Goal: Task Accomplishment & Management: Manage account settings

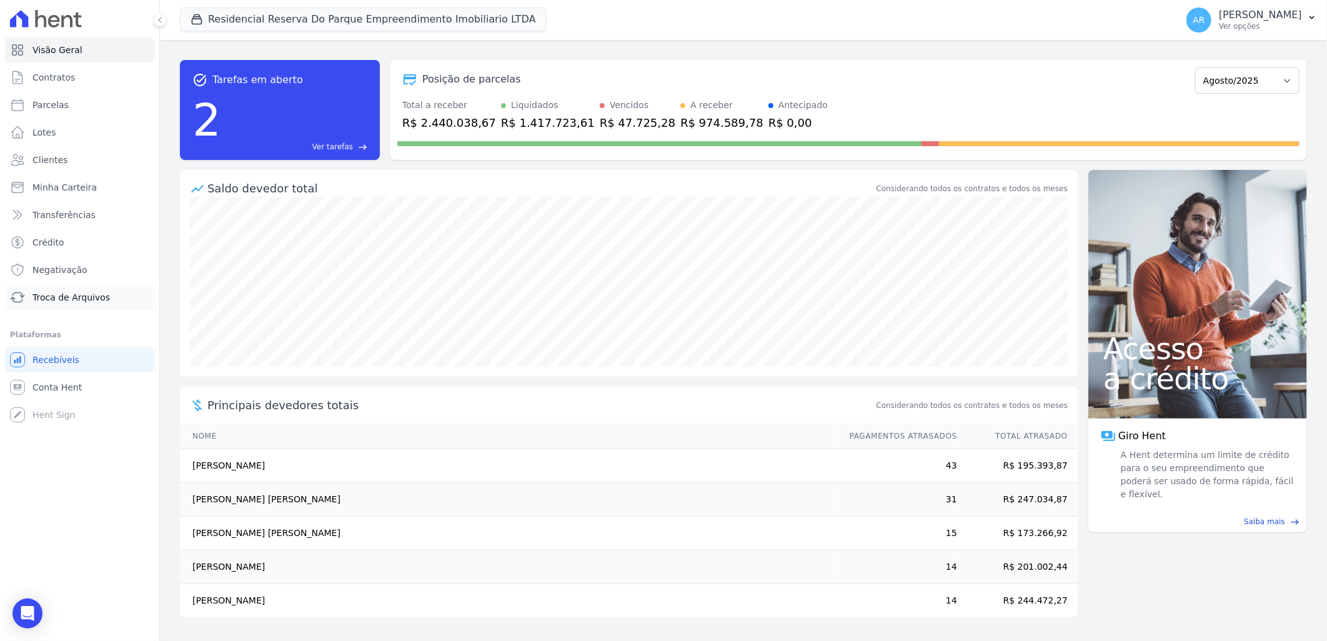
click at [66, 300] on span "Troca de Arquivos" at bounding box center [70, 297] width 77 height 12
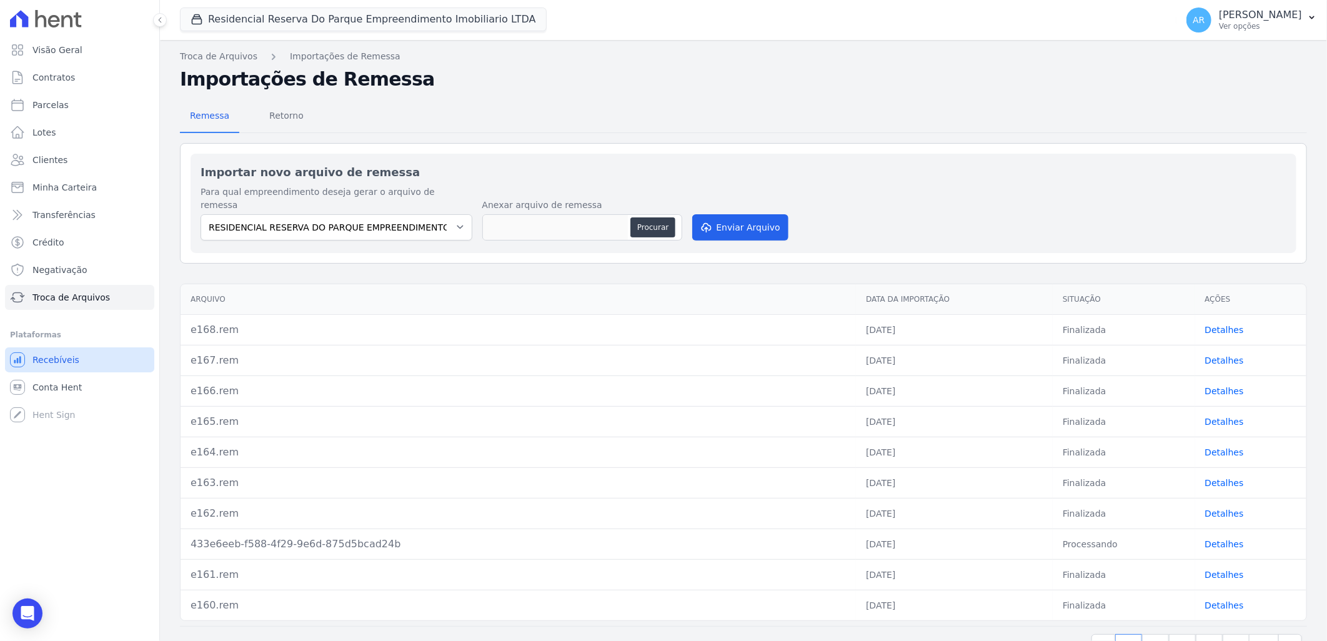
click at [96, 370] on link "Recebíveis" at bounding box center [79, 359] width 149 height 25
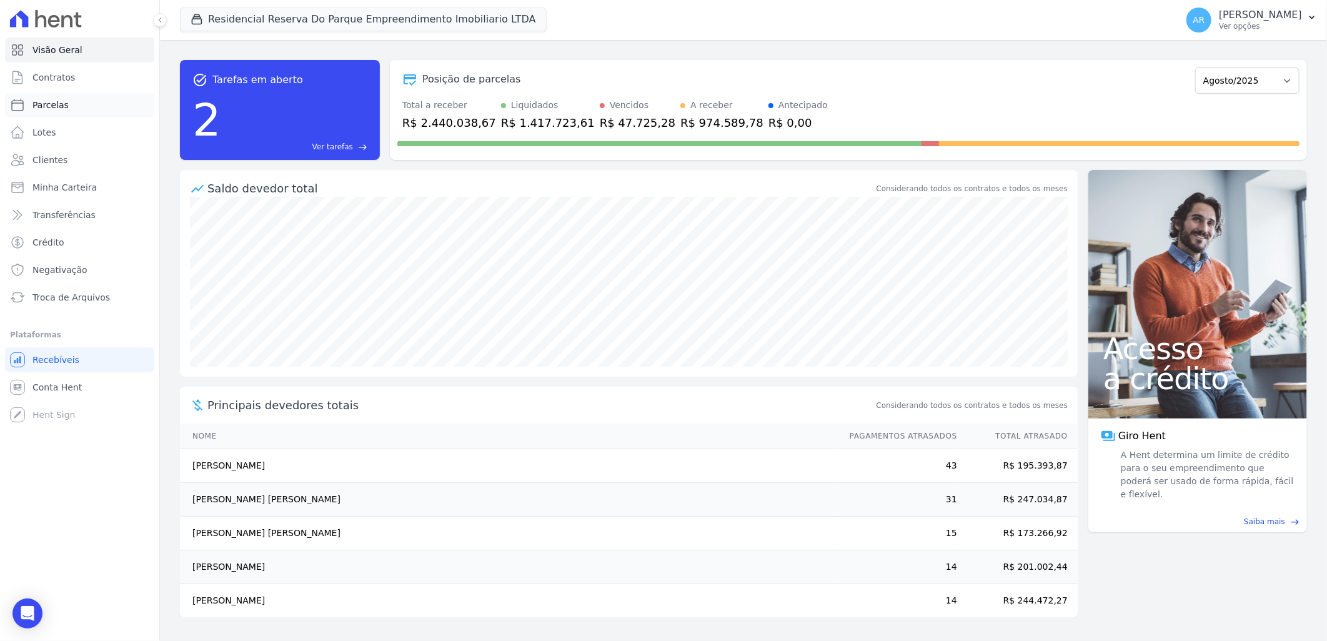
click at [96, 97] on link "Parcelas" at bounding box center [79, 104] width 149 height 25
select select
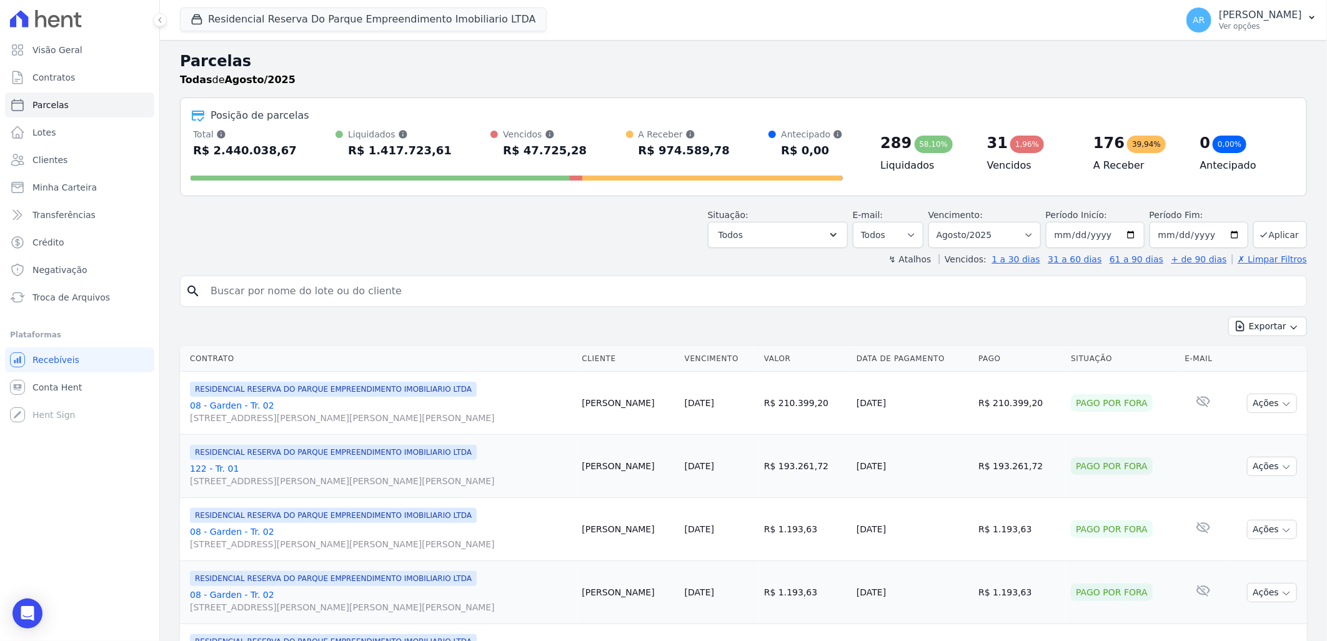
click at [376, 291] on input "search" at bounding box center [752, 291] width 1098 height 25
type input "antonio"
select select
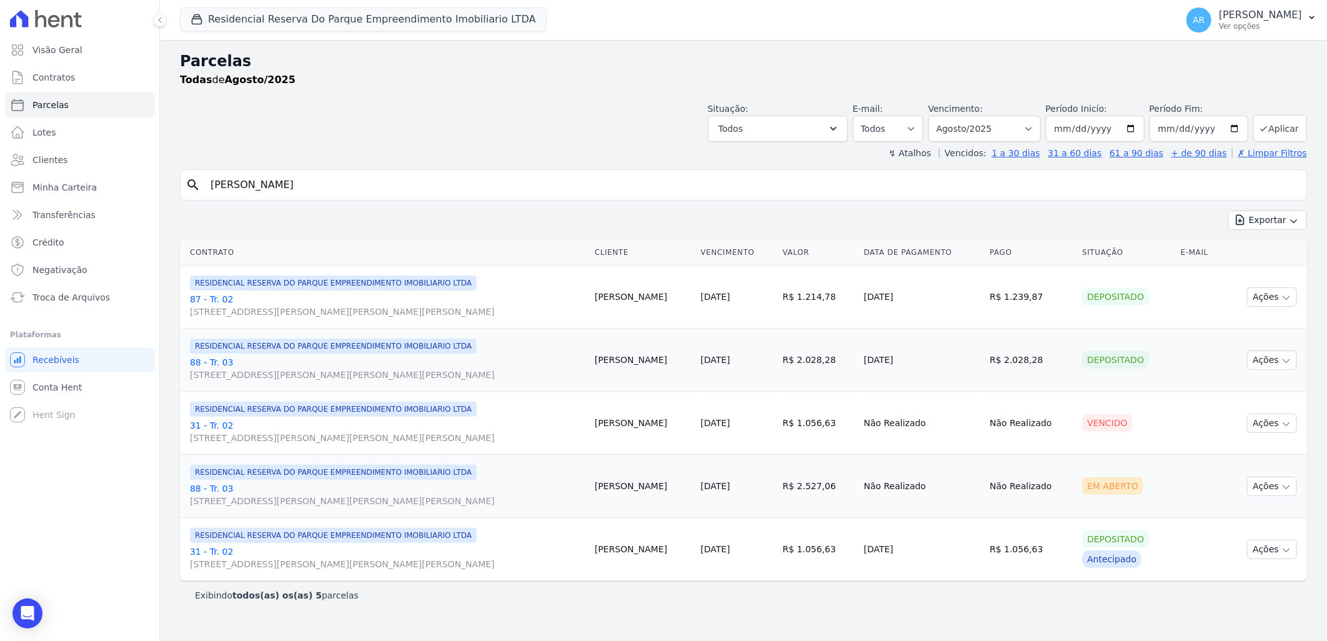
click at [225, 421] on link "31 - Tr. 02 Avenida Doutor José Bonifácio Coutinho Nogueira, 150, ANDAR 2 SALA …" at bounding box center [387, 431] width 395 height 25
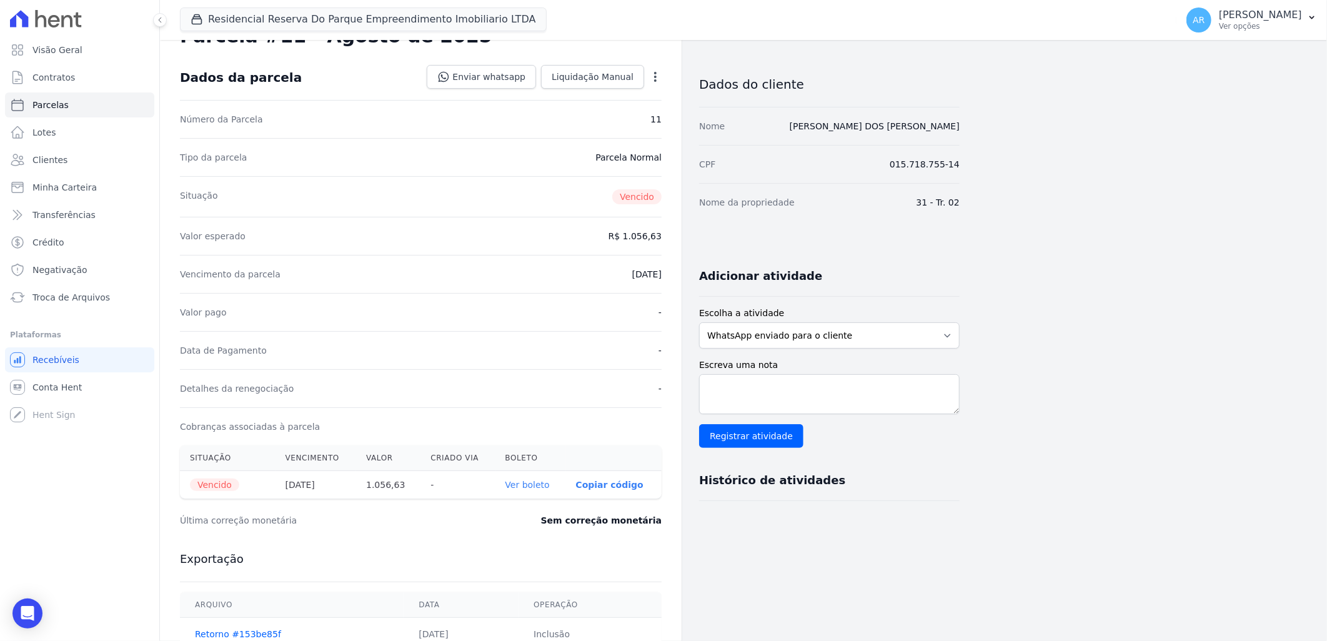
scroll to position [69, 0]
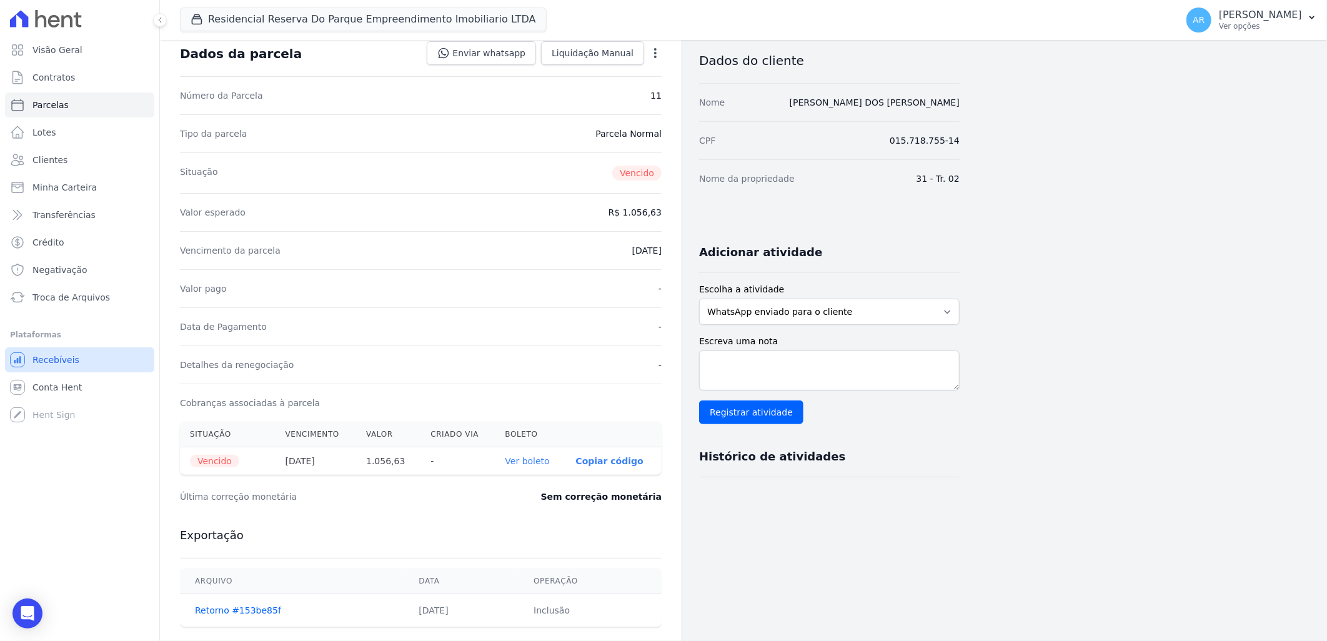
click at [79, 360] on link "Recebíveis" at bounding box center [79, 359] width 149 height 25
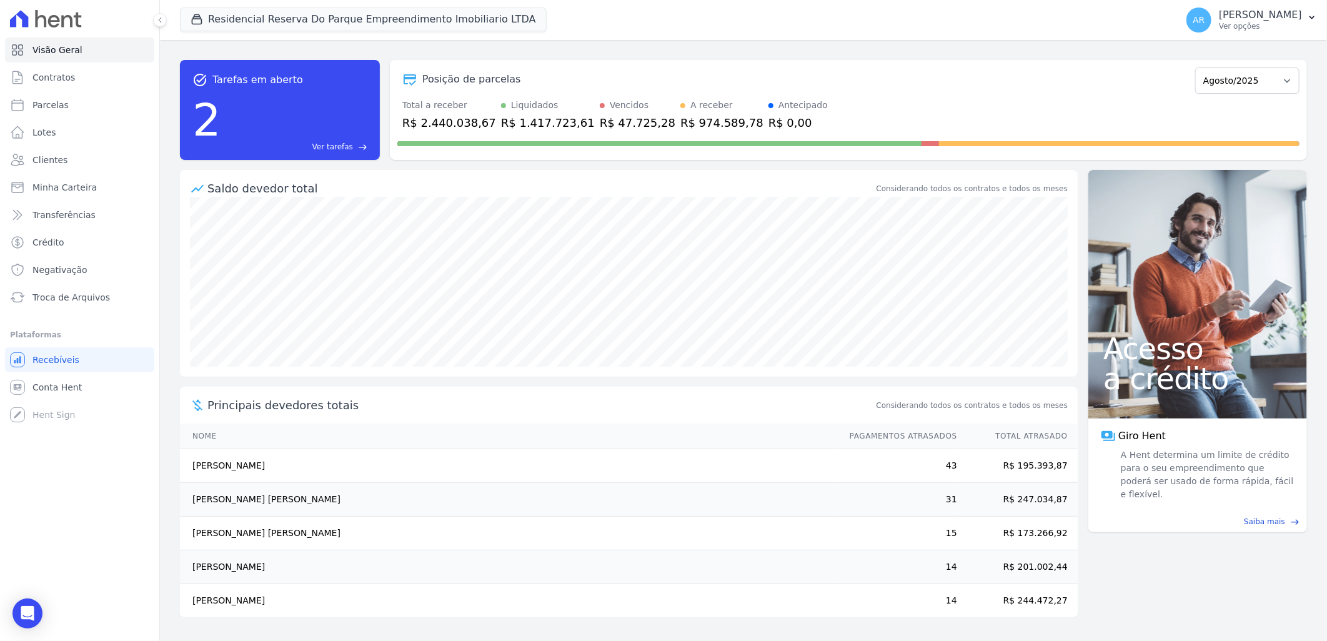
click at [84, 300] on span "Troca de Arquivos" at bounding box center [70, 297] width 77 height 12
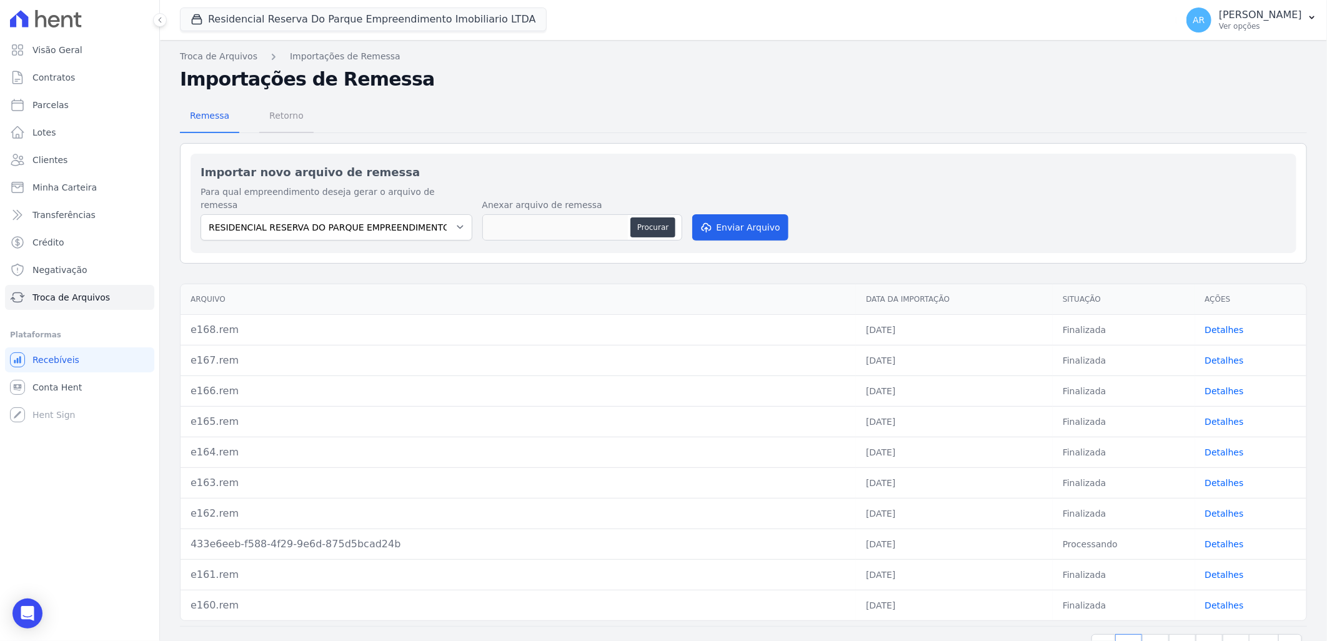
click at [278, 110] on span "Retorno" at bounding box center [286, 115] width 49 height 25
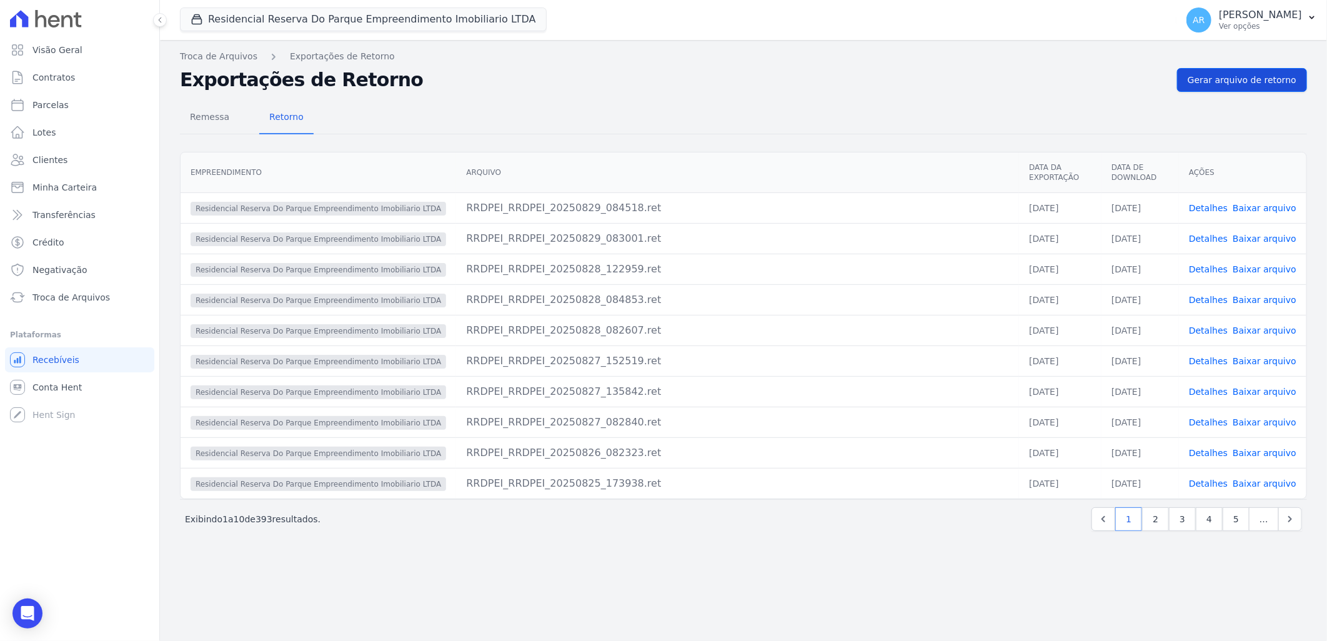
drag, startPoint x: 1266, startPoint y: 54, endPoint x: 1249, endPoint y: 71, distance: 23.4
click at [1262, 62] on nav "Troca de Arquivos Exportações de Retorno" at bounding box center [743, 56] width 1127 height 13
click at [1249, 71] on link "Gerar arquivo de retorno" at bounding box center [1242, 80] width 130 height 24
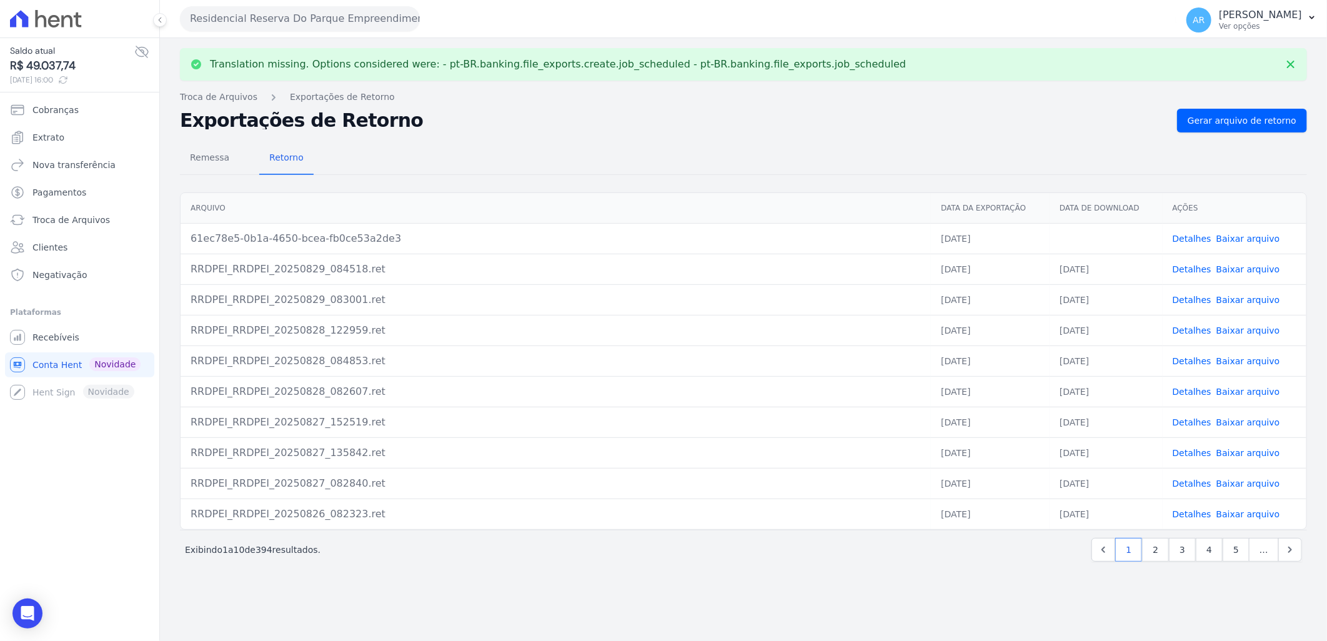
click at [1253, 240] on link "Baixar arquivo" at bounding box center [1248, 239] width 64 height 10
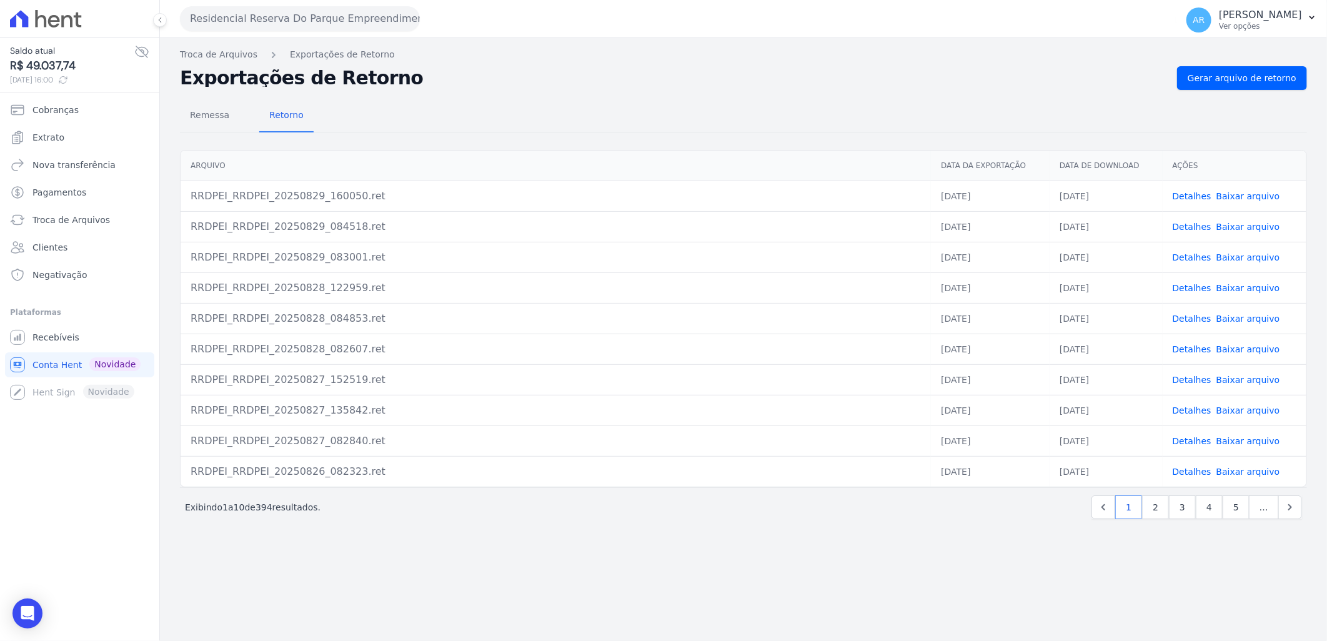
click at [1244, 199] on link "Baixar arquivo" at bounding box center [1248, 196] width 64 height 10
click at [73, 339] on span "Recebíveis" at bounding box center [55, 337] width 47 height 12
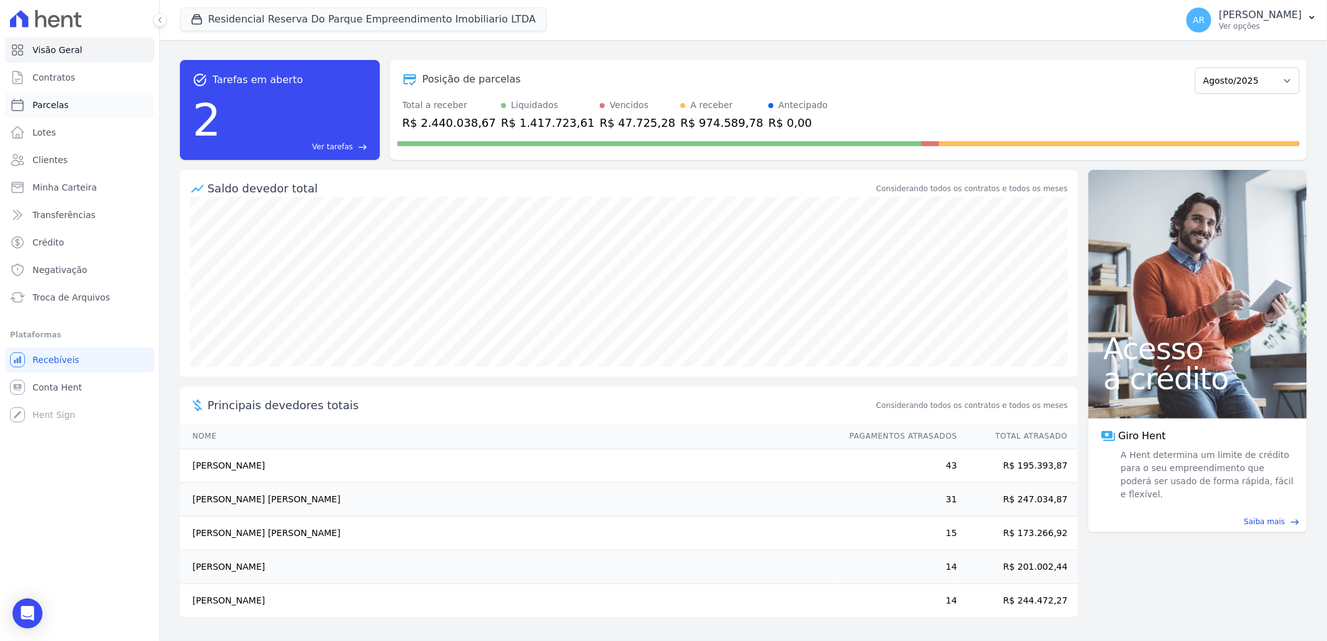
click at [104, 104] on link "Parcelas" at bounding box center [79, 104] width 149 height 25
select select
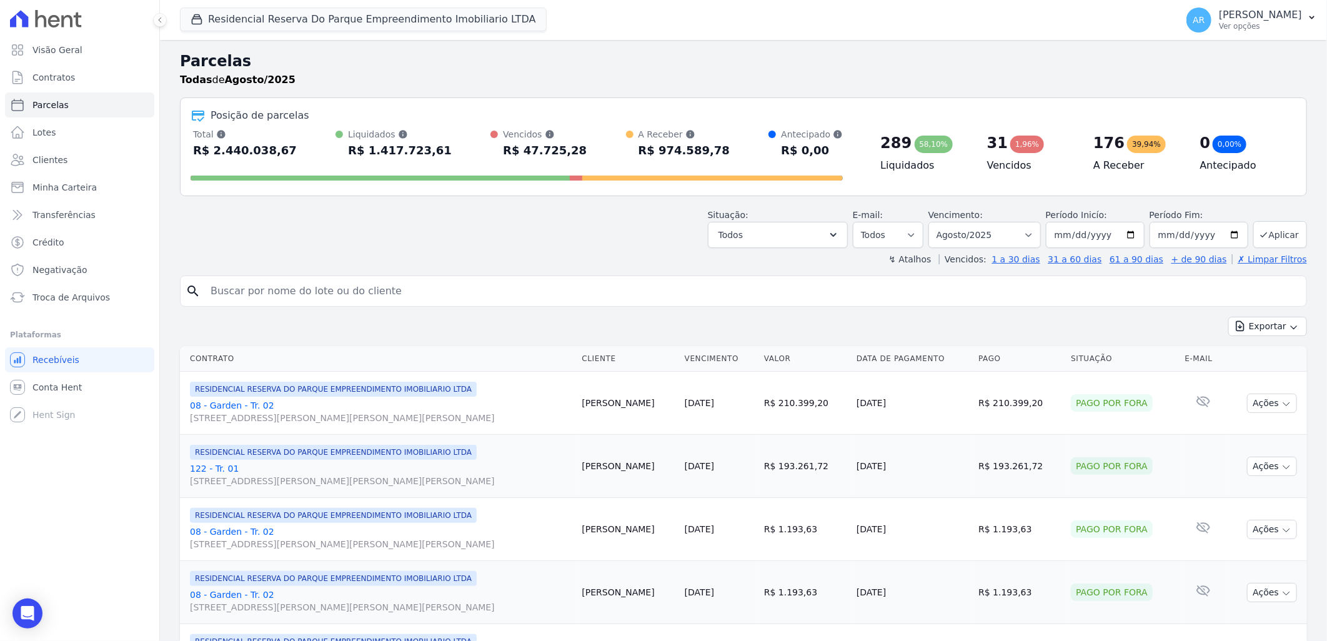
click at [397, 290] on input "search" at bounding box center [752, 291] width 1098 height 25
type input "antonio"
select select
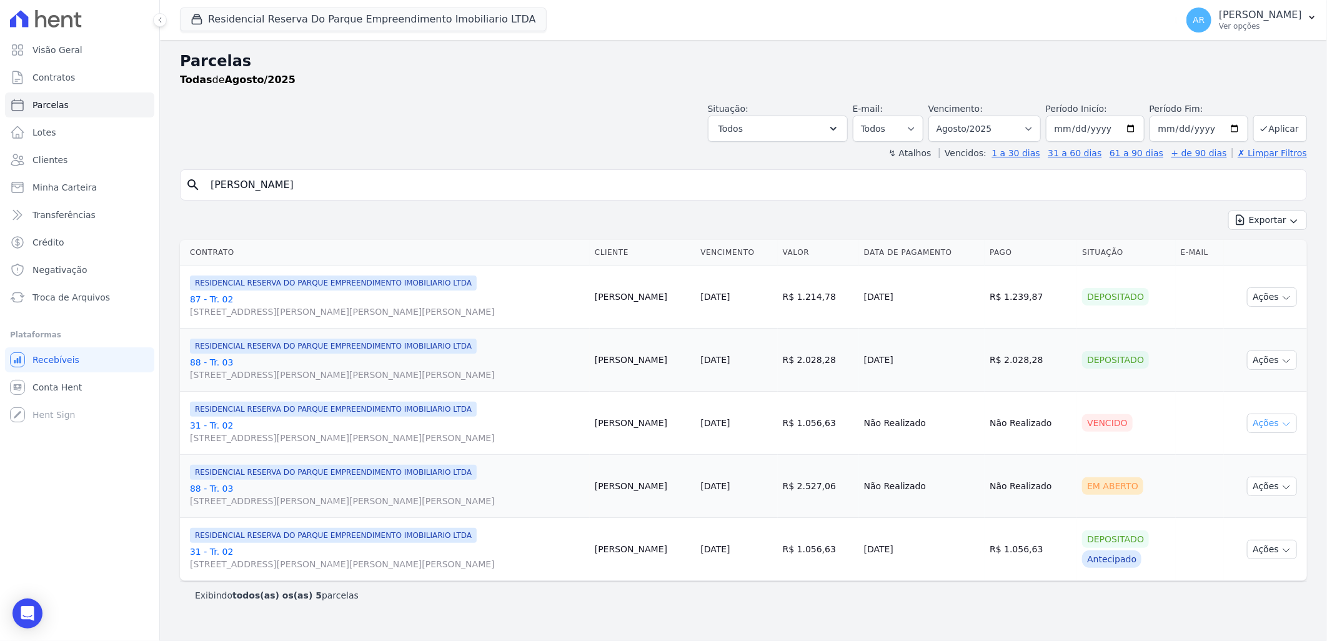
click at [1284, 425] on icon "button" at bounding box center [1286, 424] width 10 height 10
click at [1252, 520] on link "Liquidação Manual" at bounding box center [1267, 521] width 120 height 23
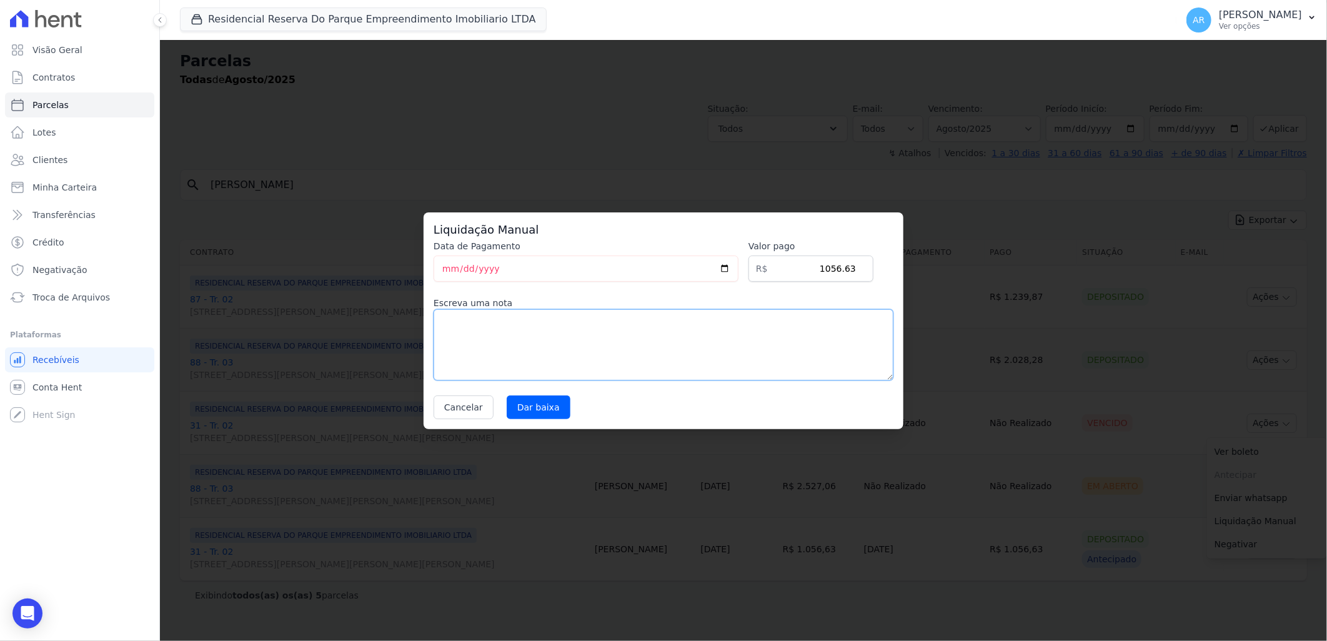
click at [611, 352] on textarea at bounding box center [663, 344] width 460 height 71
type textarea "cliente pagou boleto trocado"
click at [538, 416] on input "Dar baixa" at bounding box center [539, 407] width 64 height 24
select select
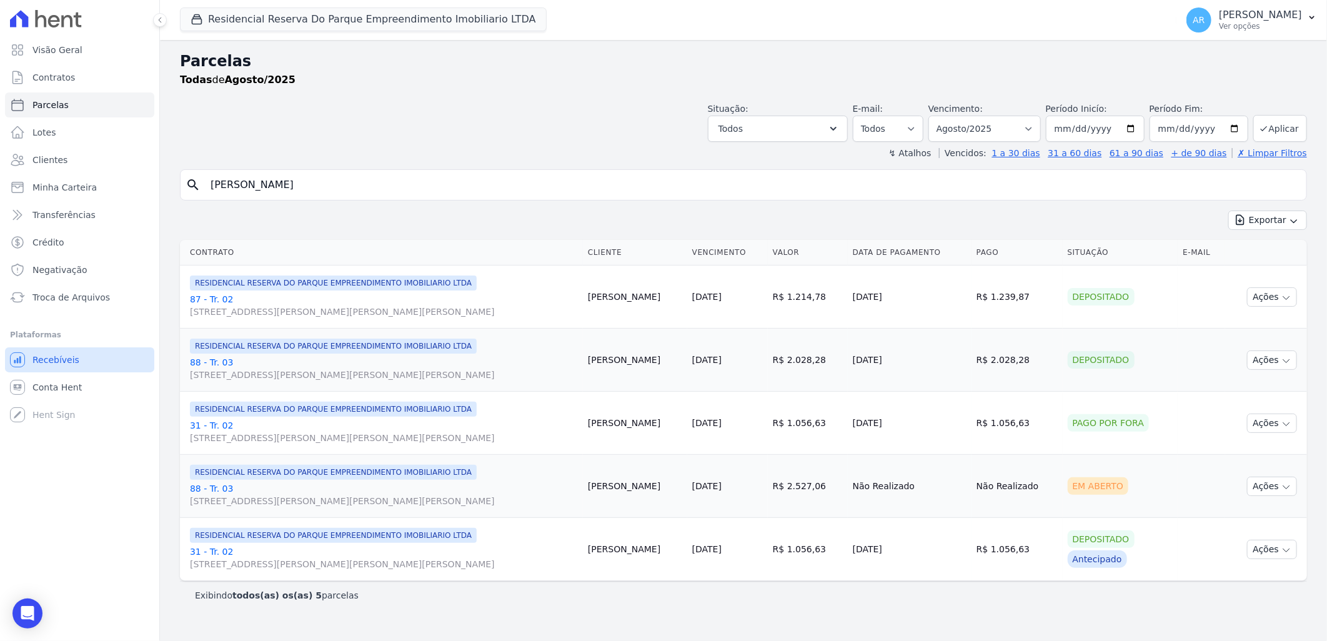
click at [72, 361] on span "Recebíveis" at bounding box center [55, 360] width 47 height 12
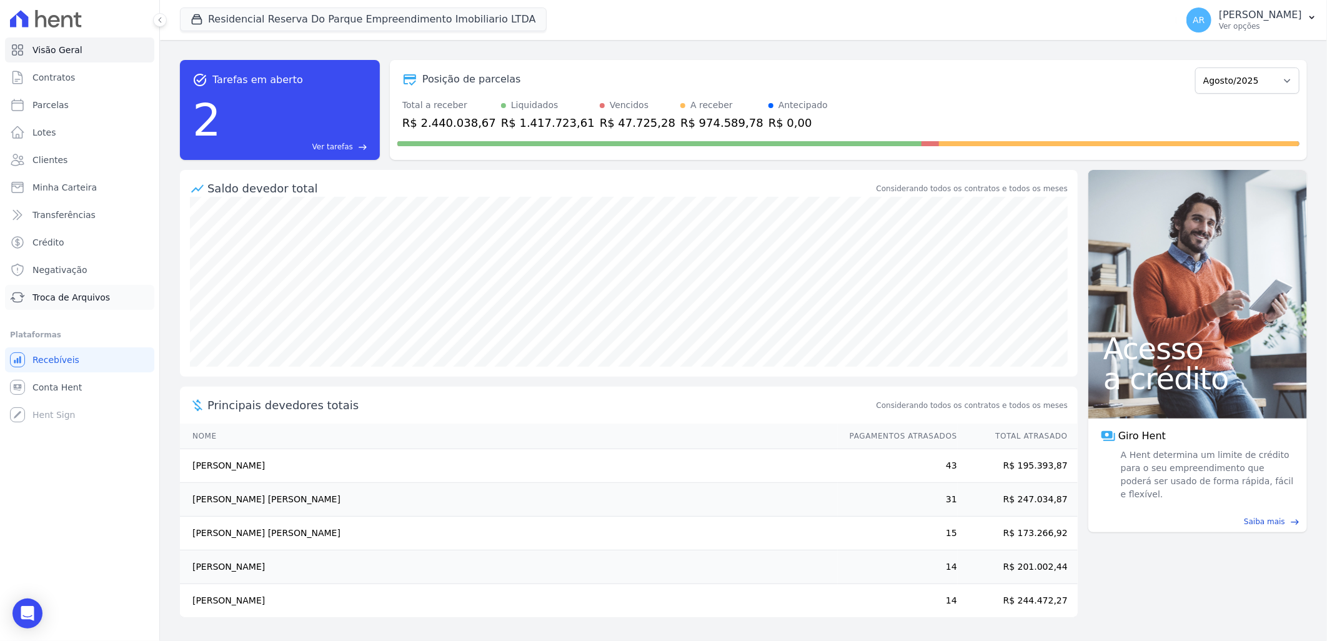
click at [81, 300] on span "Troca de Arquivos" at bounding box center [70, 297] width 77 height 12
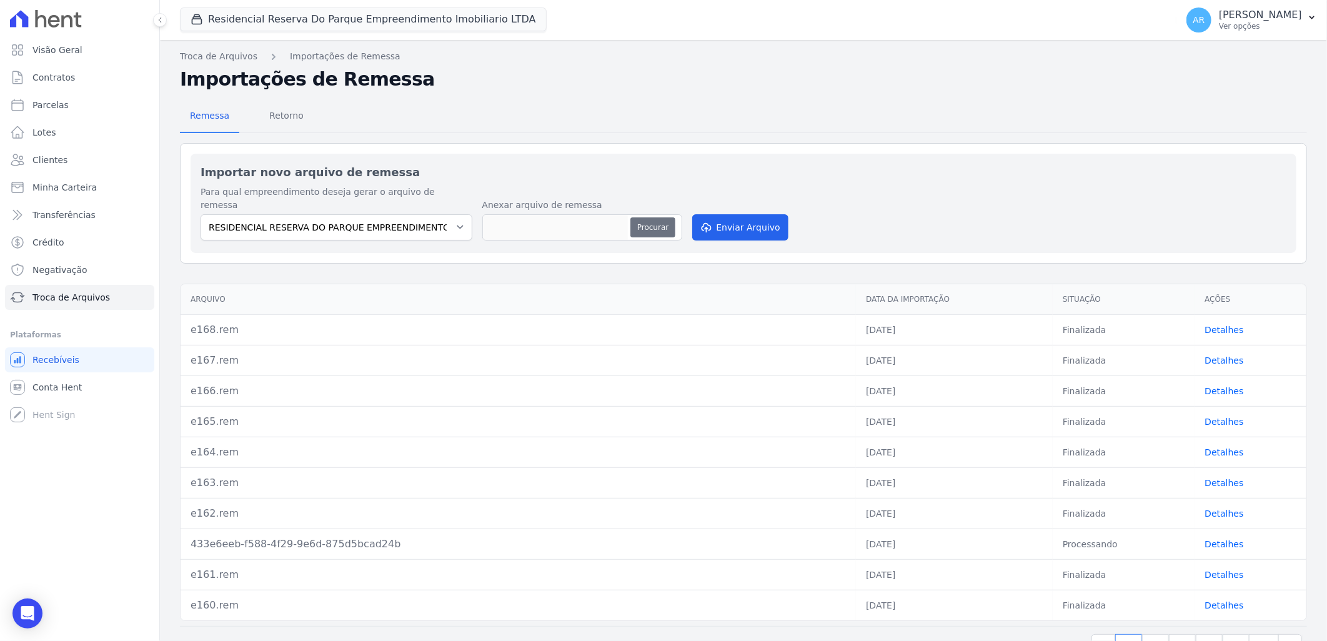
click at [653, 217] on button "Procurar" at bounding box center [652, 227] width 45 height 20
type input "e169.rem"
click at [723, 217] on button "Enviar Arquivo" at bounding box center [740, 227] width 96 height 26
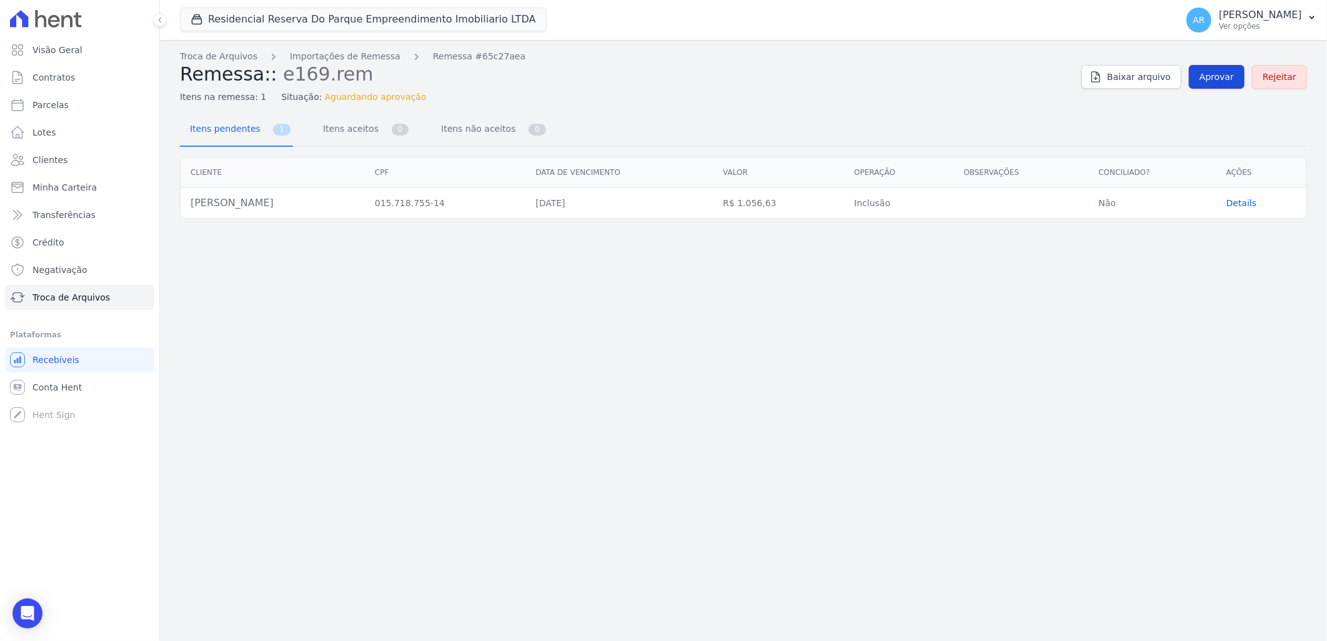
click at [1214, 72] on span "Aprovar" at bounding box center [1216, 77] width 34 height 12
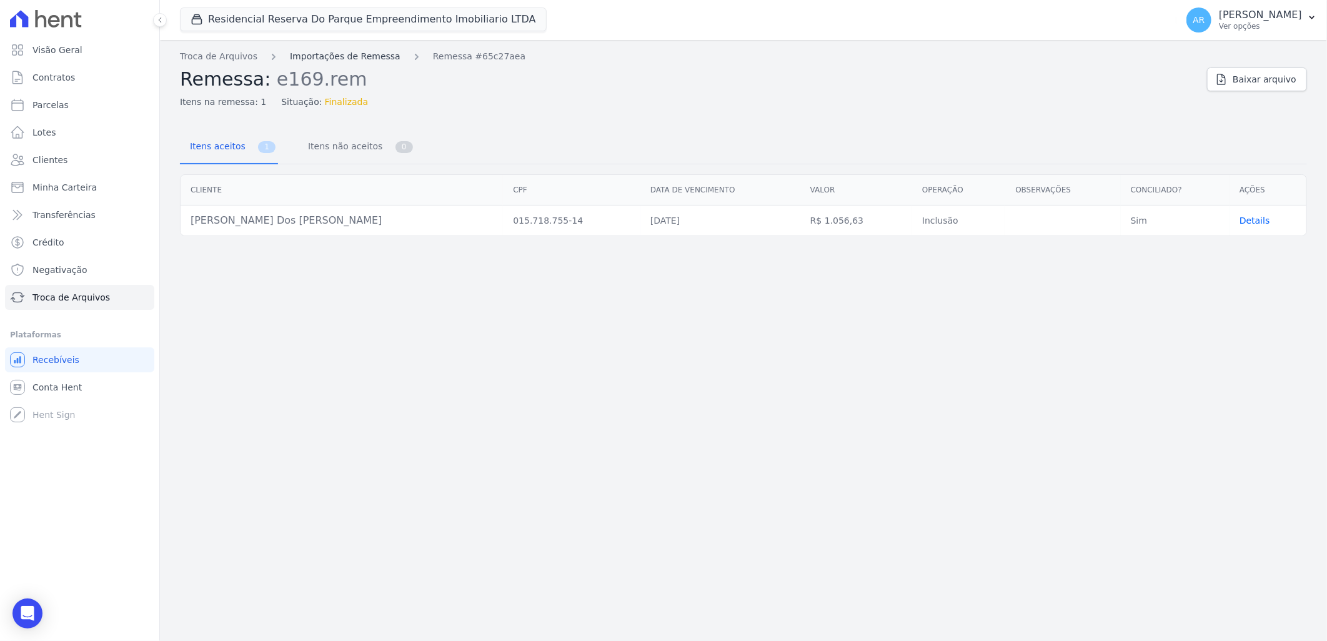
click at [348, 54] on link "Importações de Remessa" at bounding box center [345, 56] width 111 height 13
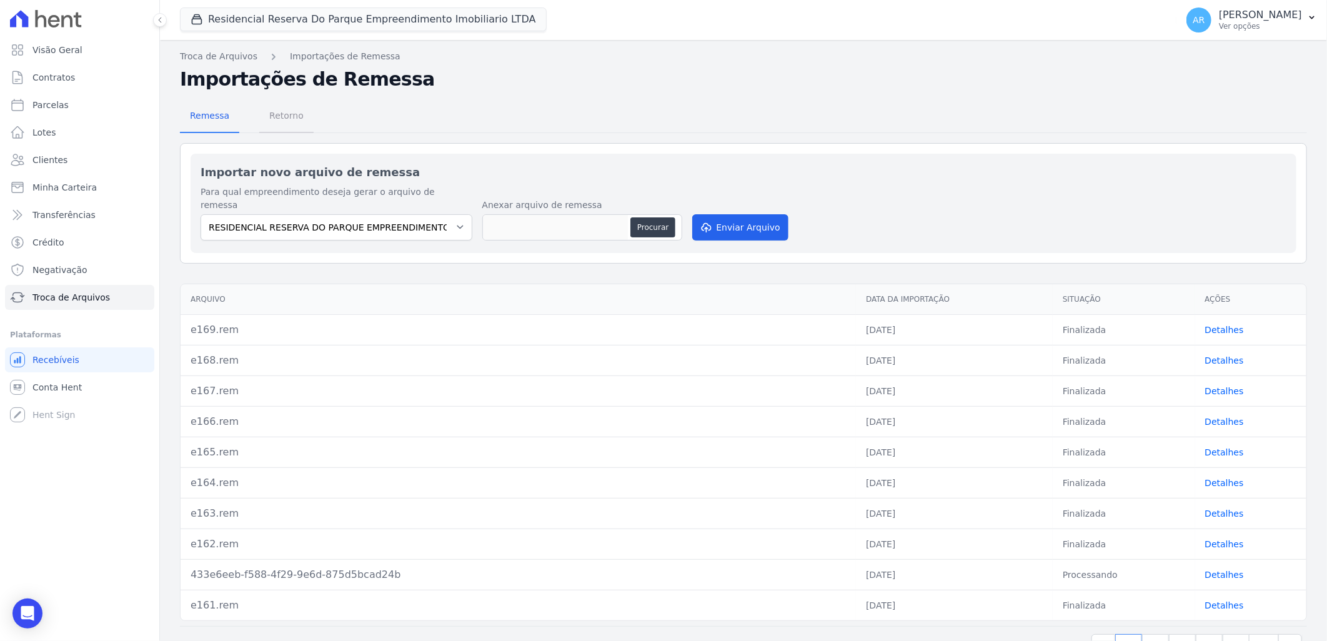
click at [290, 115] on span "Retorno" at bounding box center [286, 115] width 49 height 25
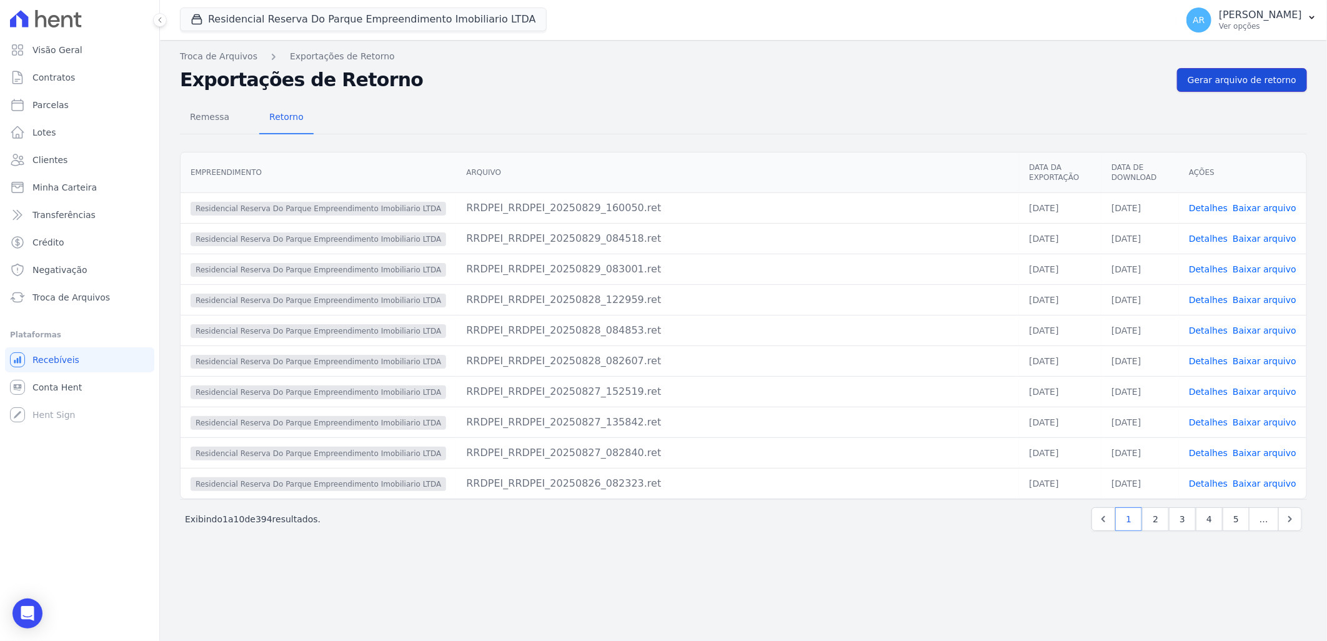
click at [1242, 82] on span "Gerar arquivo de retorno" at bounding box center [1241, 80] width 109 height 12
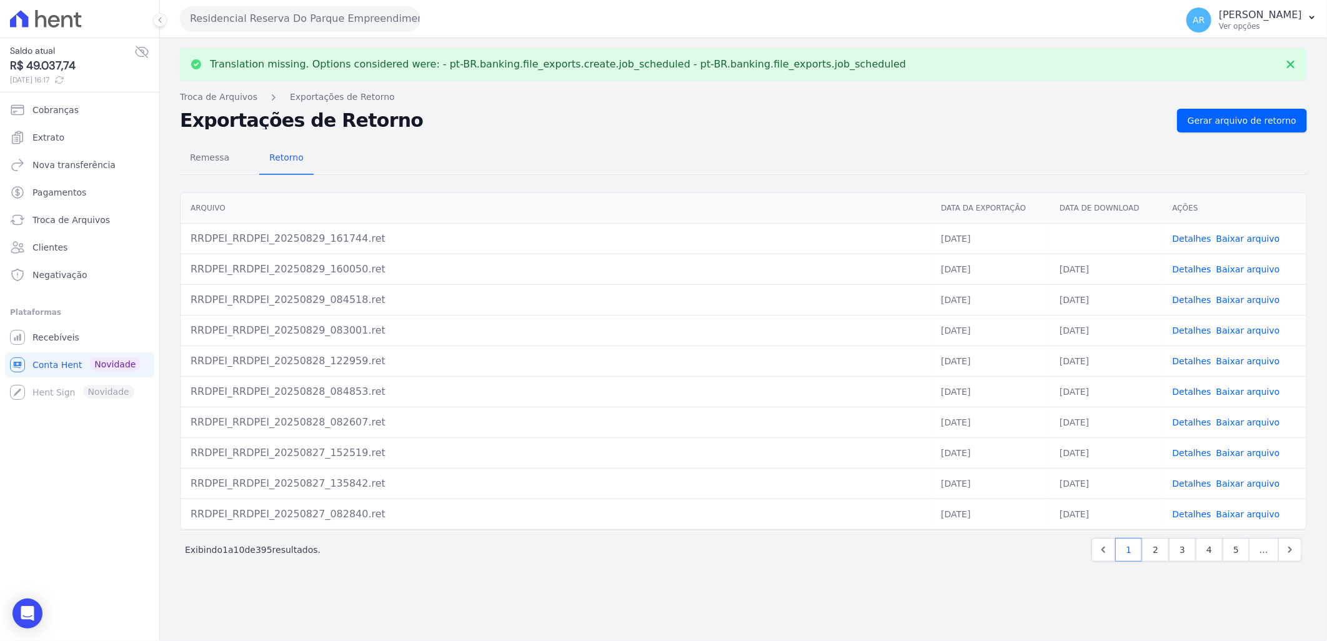
click at [1246, 237] on link "Baixar arquivo" at bounding box center [1248, 239] width 64 height 10
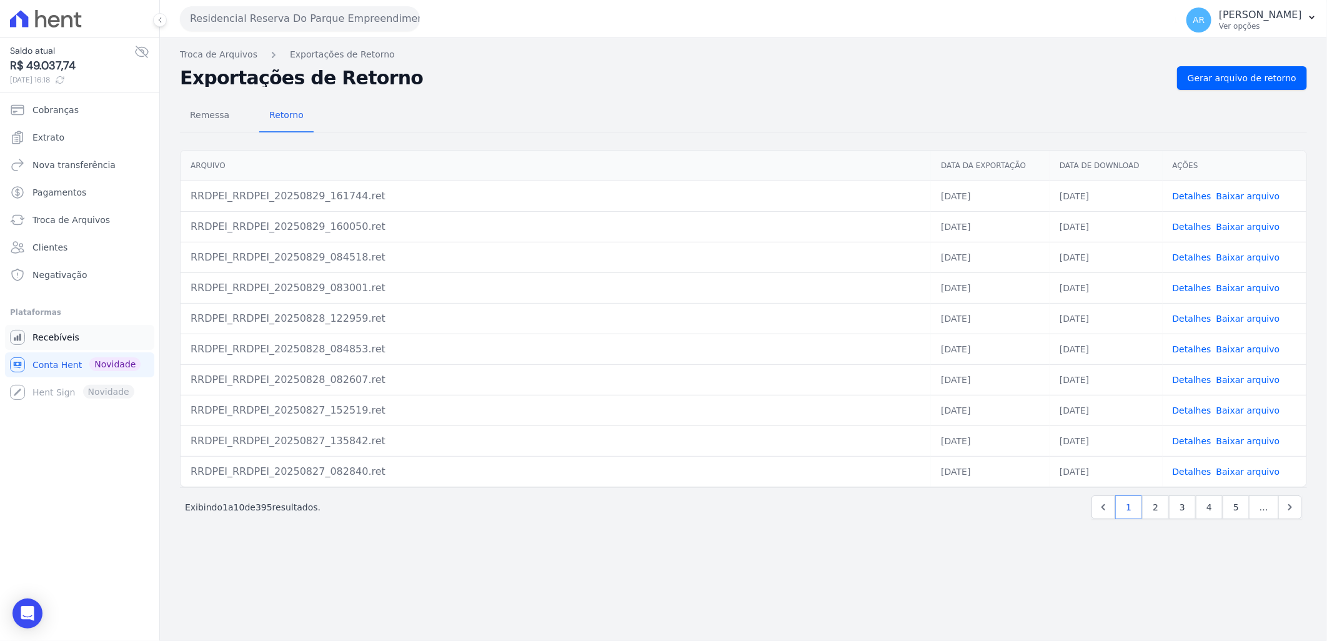
click at [76, 339] on link "Recebíveis" at bounding box center [79, 337] width 149 height 25
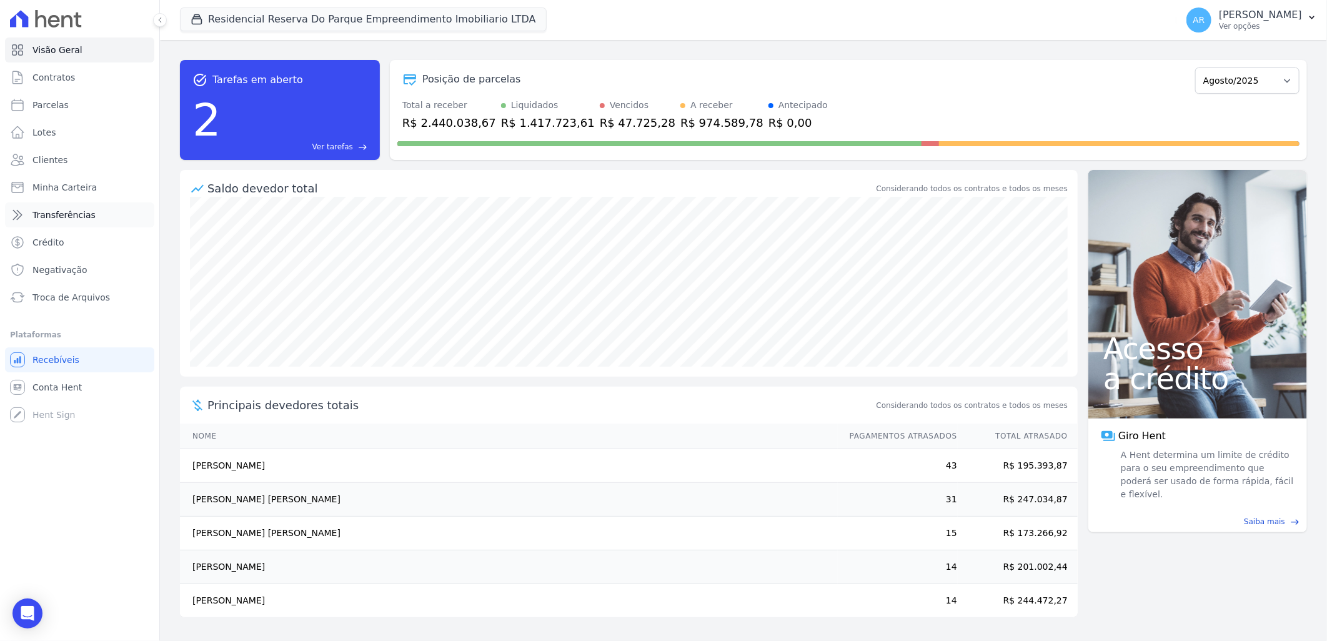
click at [98, 220] on link "Transferências" at bounding box center [79, 214] width 149 height 25
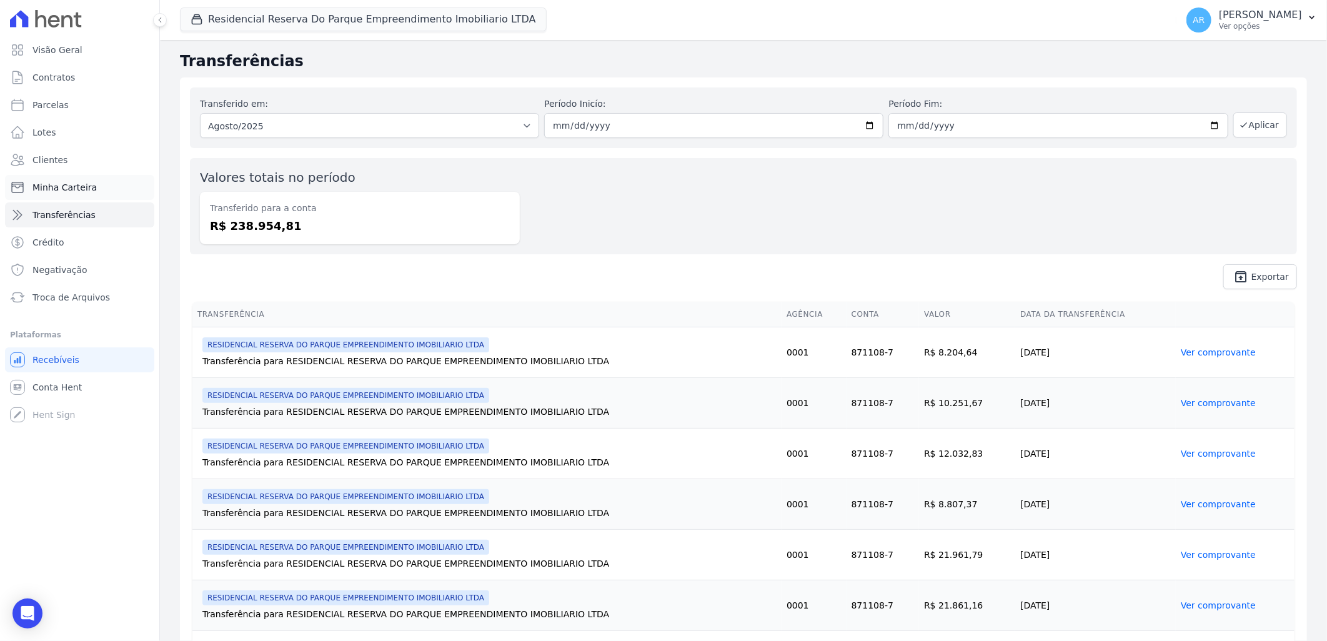
click at [88, 185] on span "Minha Carteira" at bounding box center [64, 187] width 64 height 12
click at [83, 105] on link "Parcelas" at bounding box center [79, 104] width 149 height 25
click at [51, 104] on span "Parcelas" at bounding box center [50, 105] width 36 height 12
select select
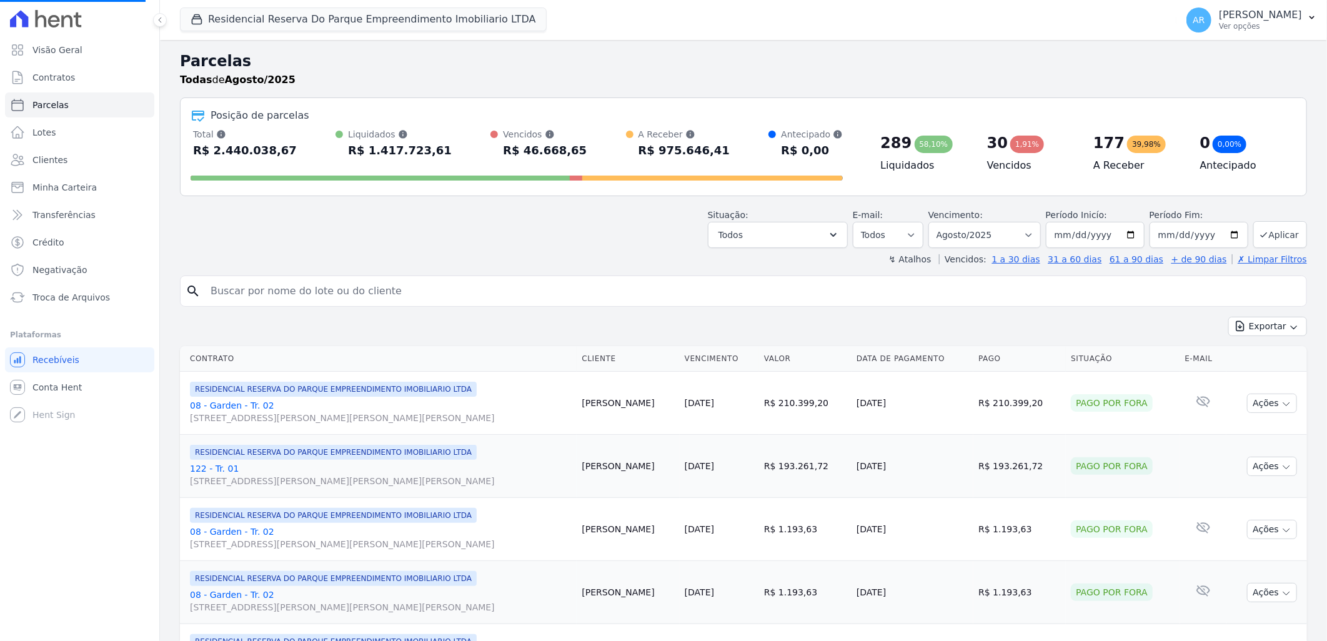
click at [344, 292] on input "search" at bounding box center [752, 291] width 1098 height 25
select select
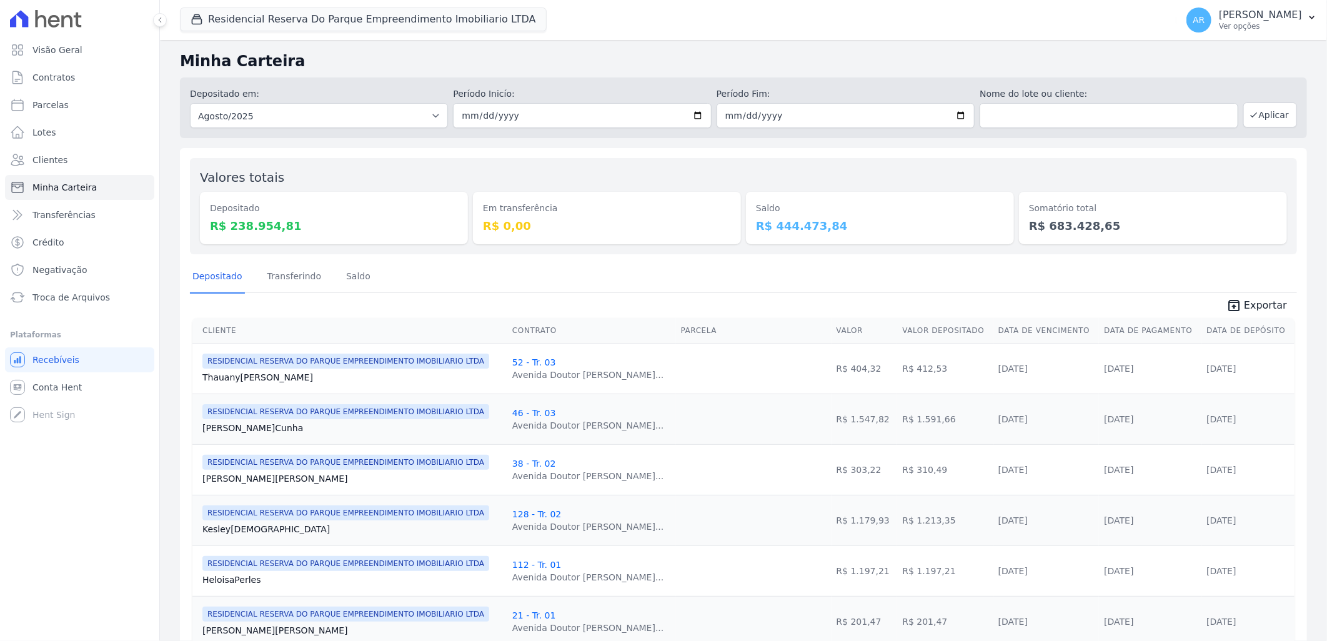
select select
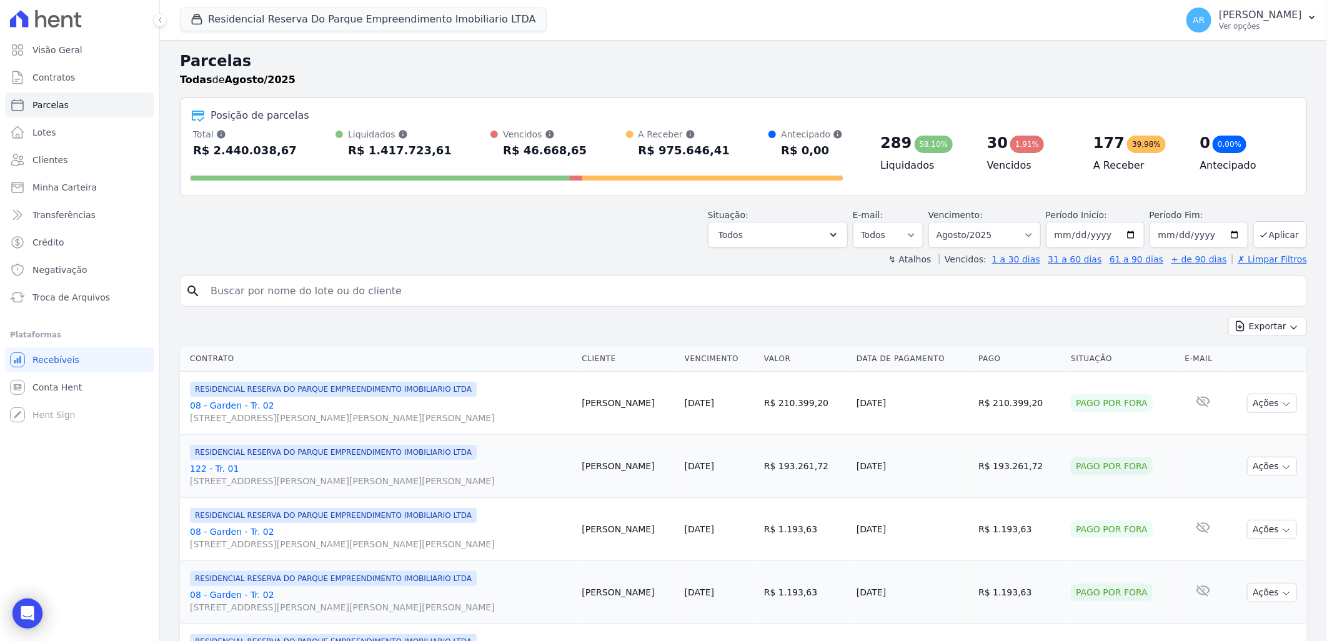
click at [260, 292] on input "search" at bounding box center [752, 291] width 1098 height 25
type input "antonio"
select select
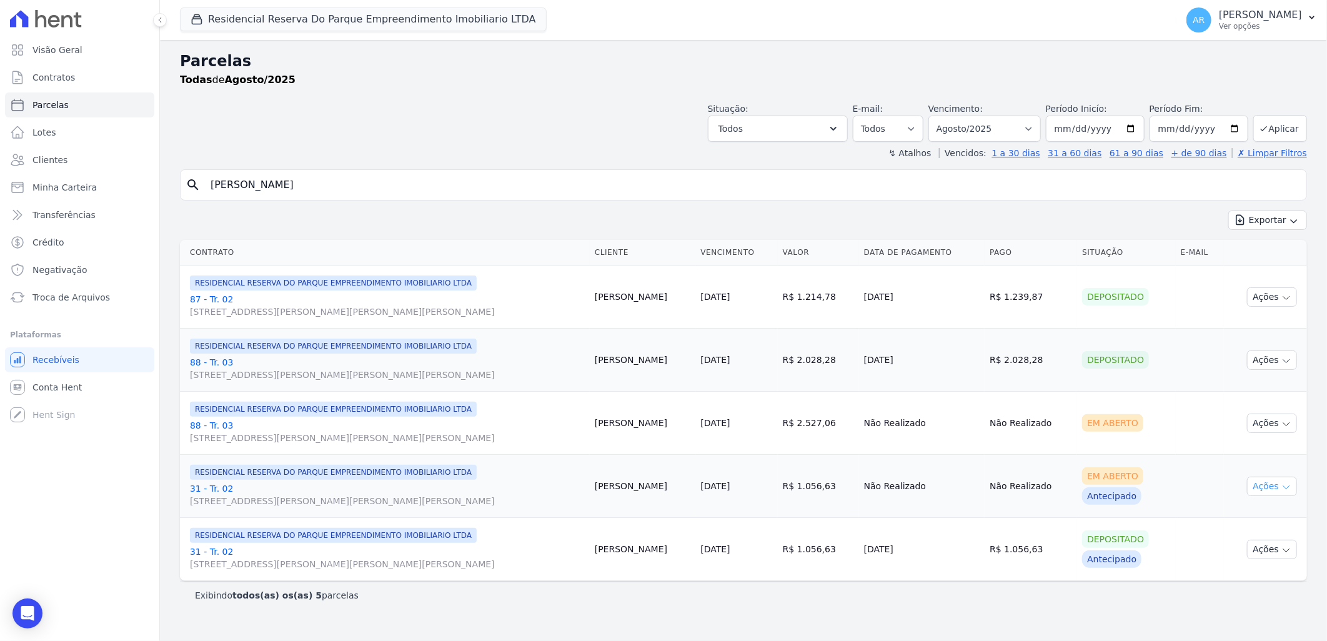
click at [1269, 491] on button "Ações" at bounding box center [1272, 486] width 50 height 19
click at [1247, 515] on link "Ver boleto" at bounding box center [1267, 514] width 120 height 23
click at [219, 490] on link "31 - Tr. 02 Avenida Doutor José Bonifácio Coutinho Nogueira, 150, ANDAR 2 SALA …" at bounding box center [387, 494] width 395 height 25
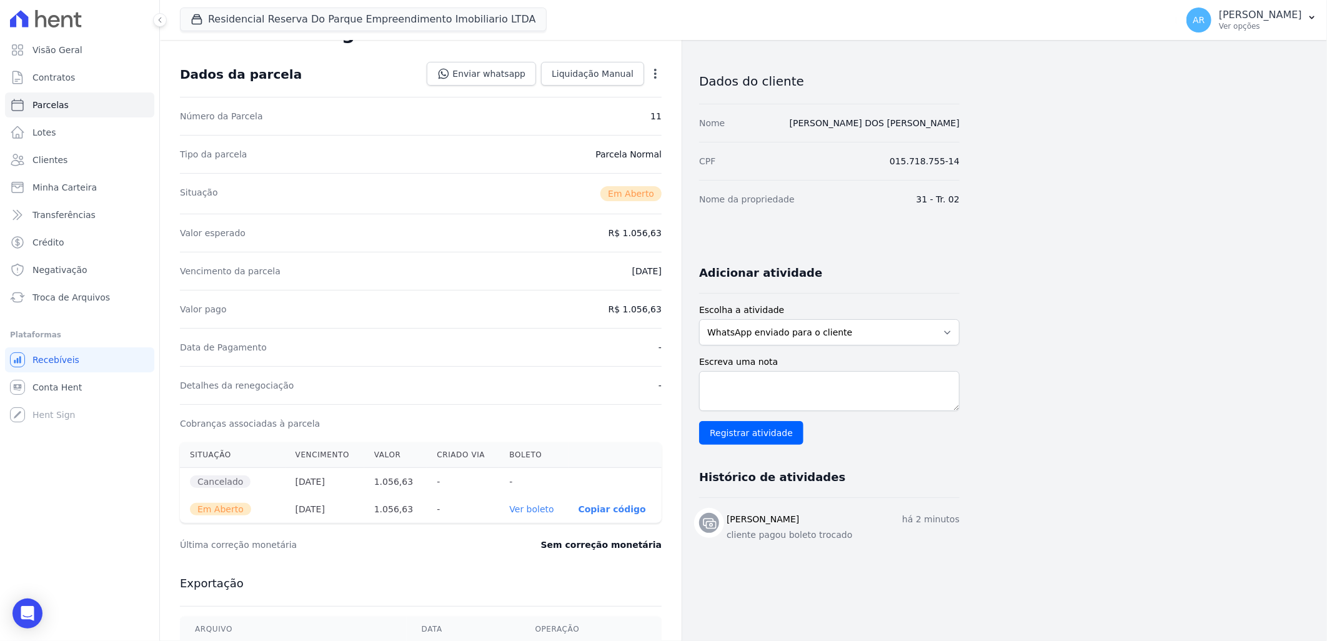
scroll to position [139, 0]
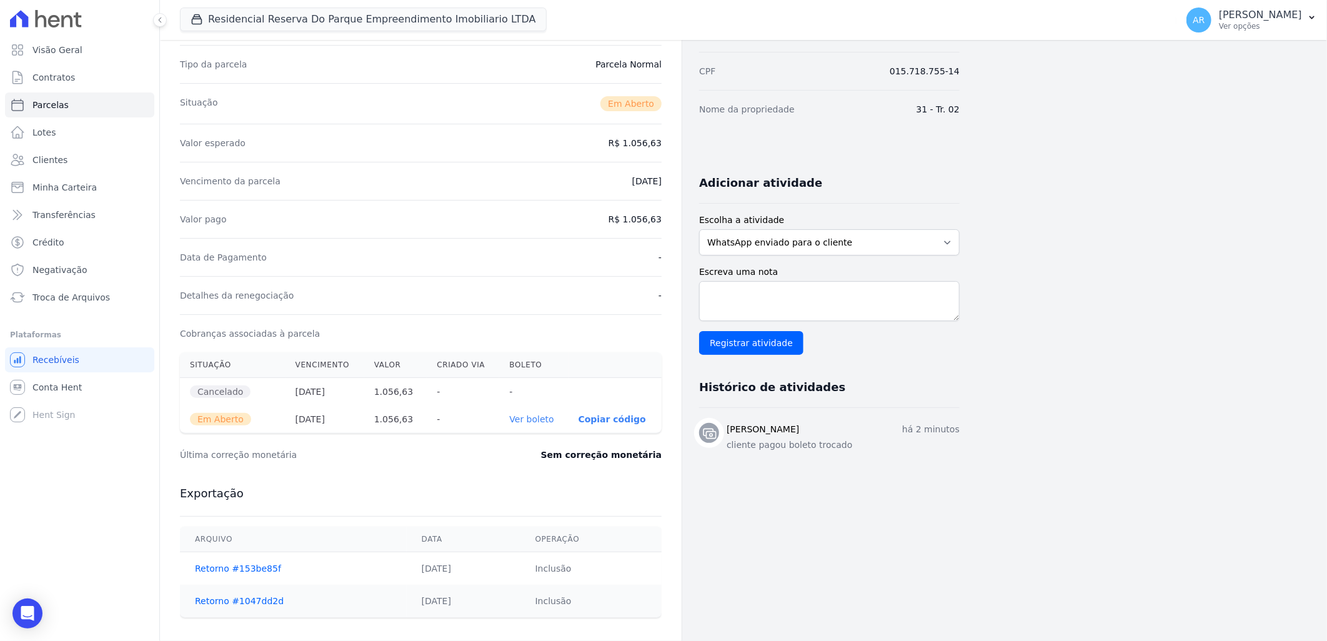
click at [525, 422] on link "Ver boleto" at bounding box center [531, 419] width 44 height 10
click at [84, 297] on span "Troca de Arquivos" at bounding box center [70, 297] width 77 height 12
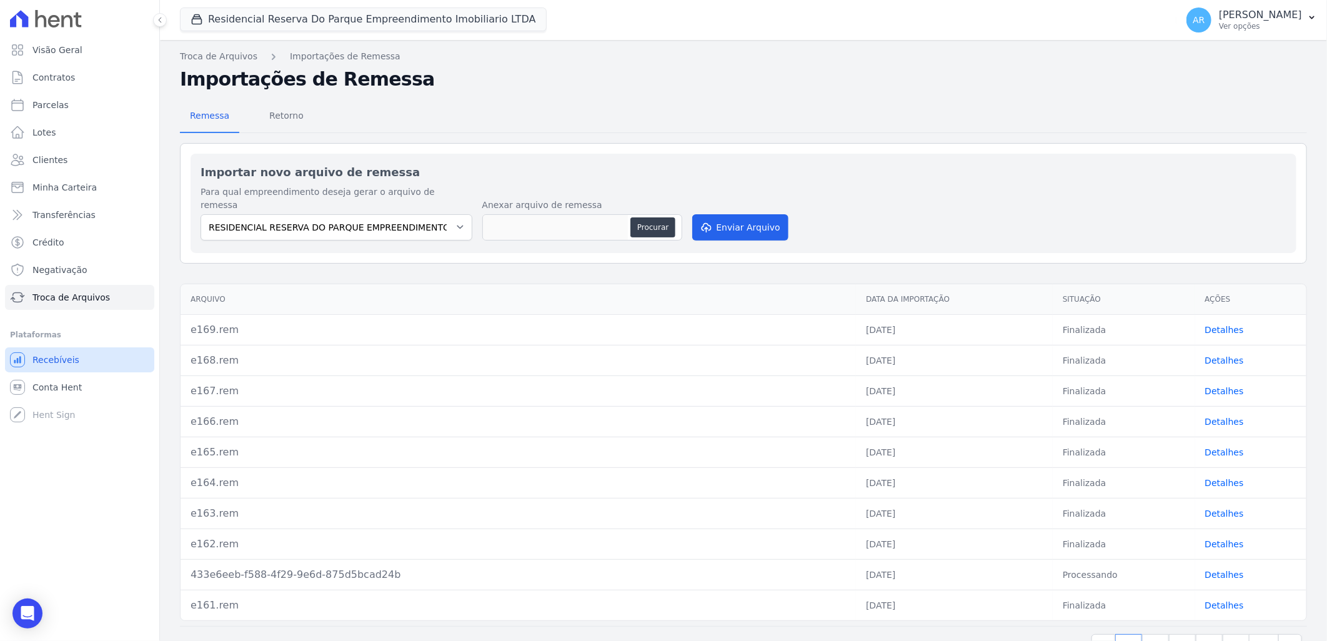
click at [71, 369] on link "Recebíveis" at bounding box center [79, 359] width 149 height 25
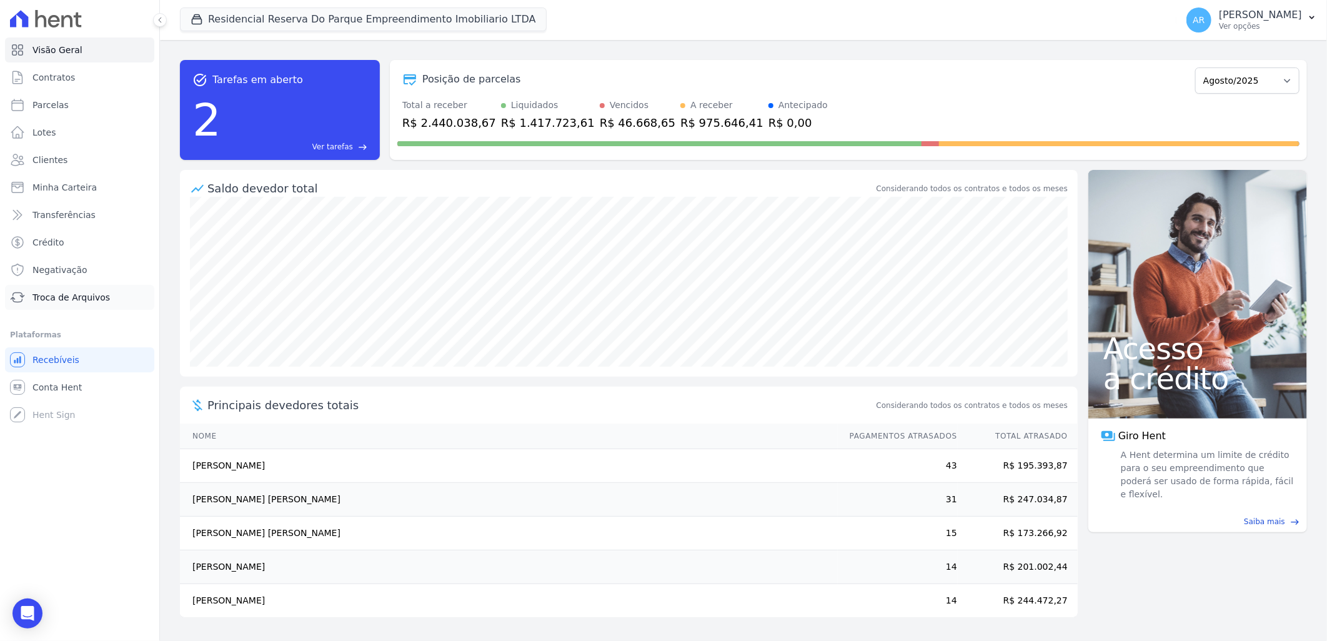
click at [96, 286] on link "Troca de Arquivos" at bounding box center [79, 297] width 149 height 25
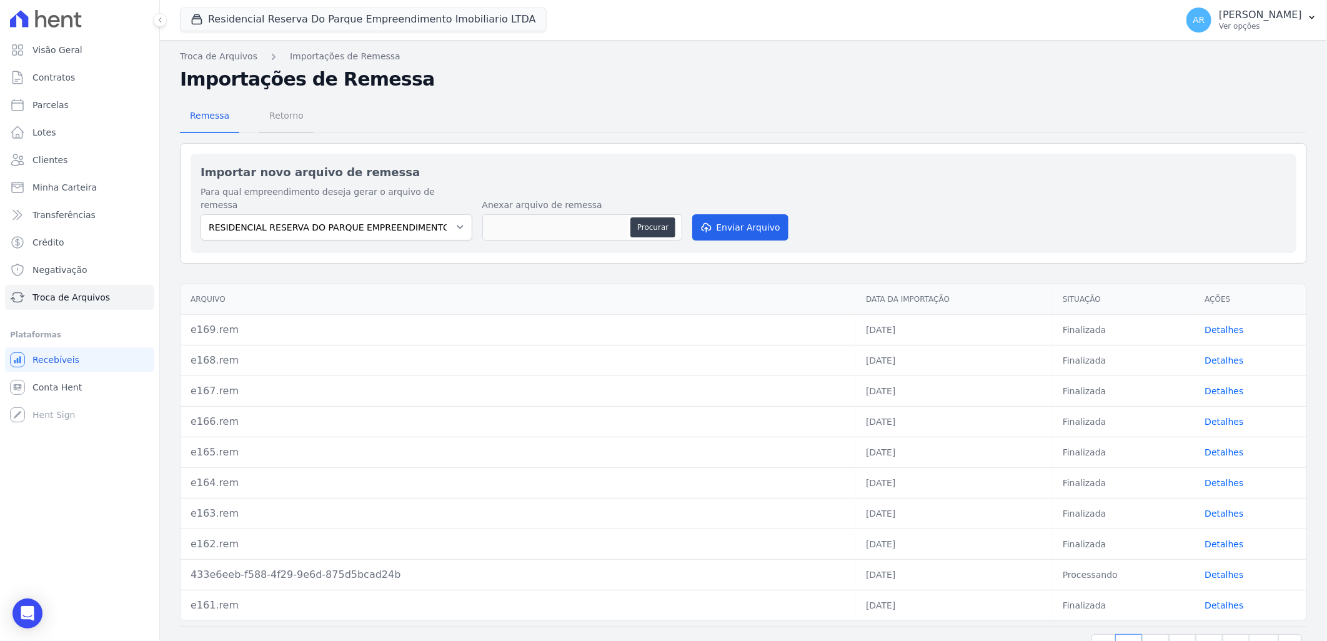
click at [274, 116] on span "Retorno" at bounding box center [286, 115] width 49 height 25
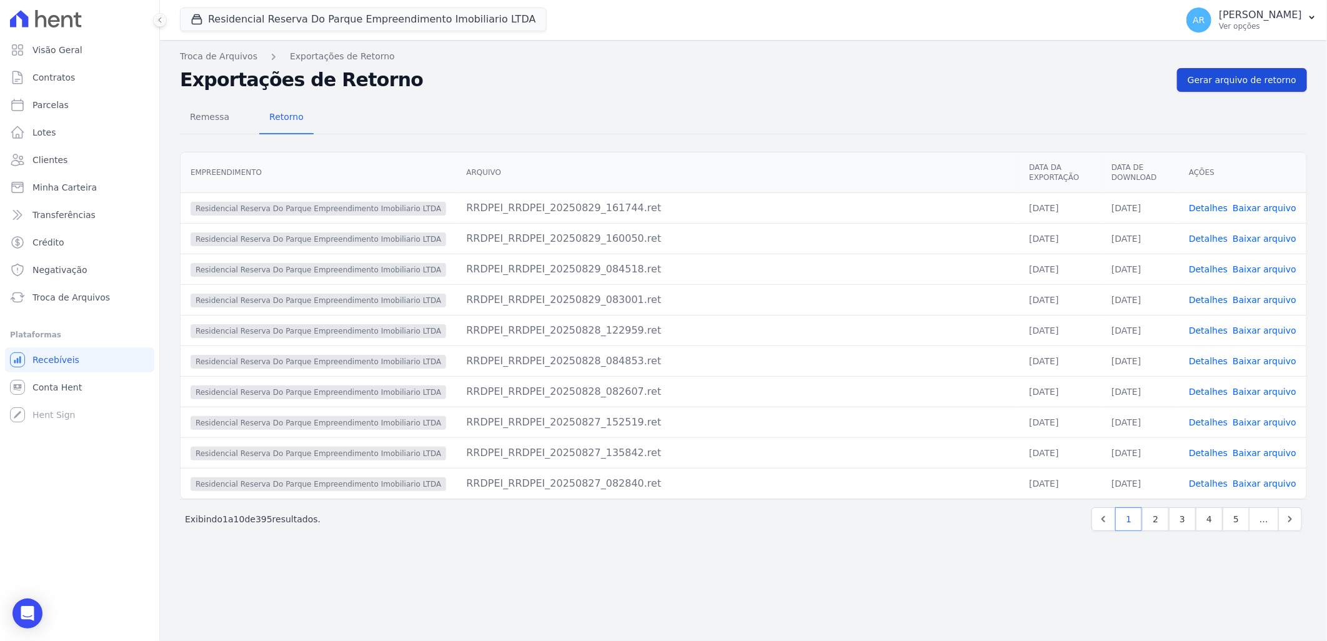
click at [1229, 79] on span "Gerar arquivo de retorno" at bounding box center [1241, 80] width 109 height 12
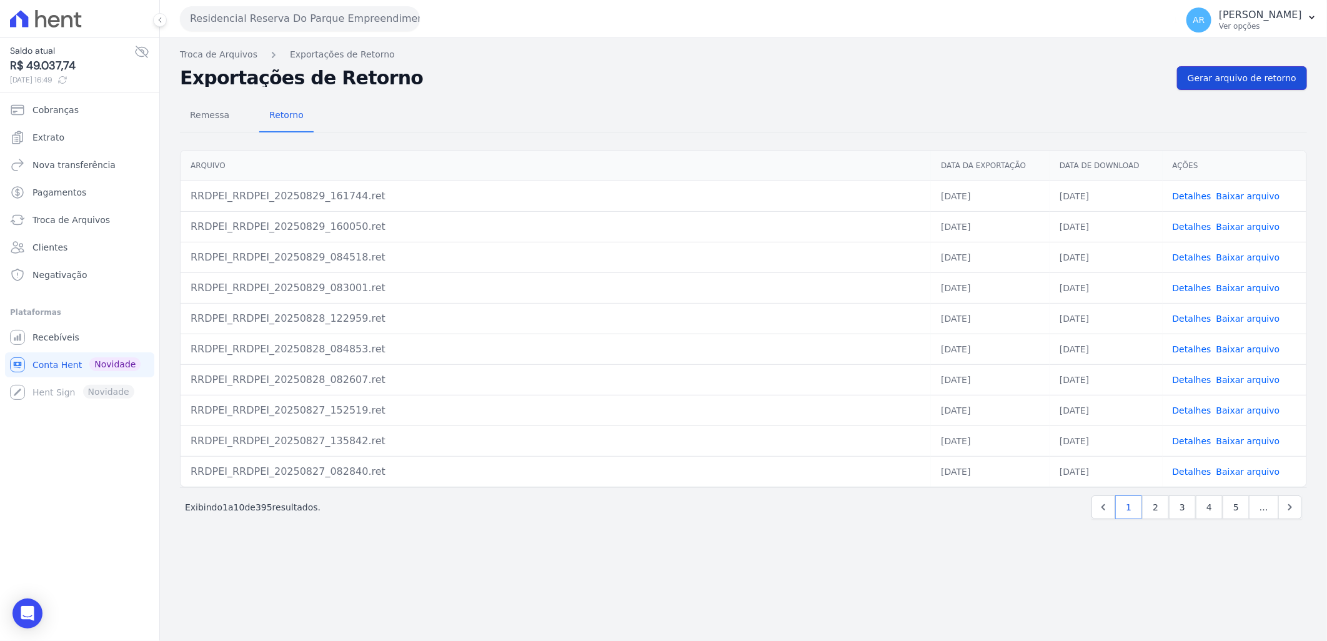
click at [1237, 67] on link "Gerar arquivo de retorno" at bounding box center [1242, 78] width 130 height 24
